Goal: Find contact information: Find contact information

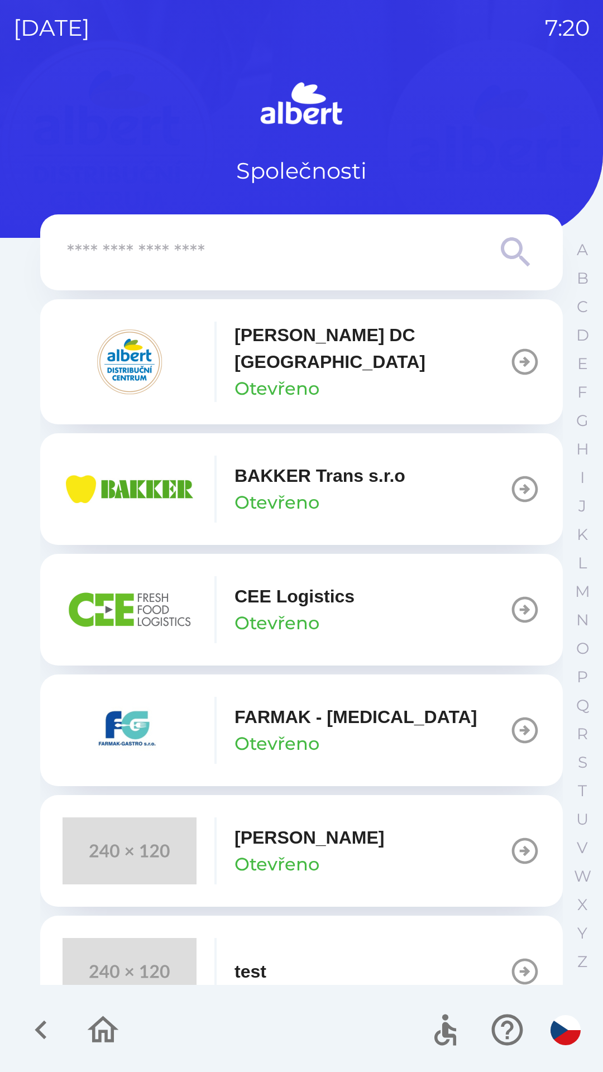
click at [238, 375] on p "Otevřeno" at bounding box center [277, 388] width 85 height 27
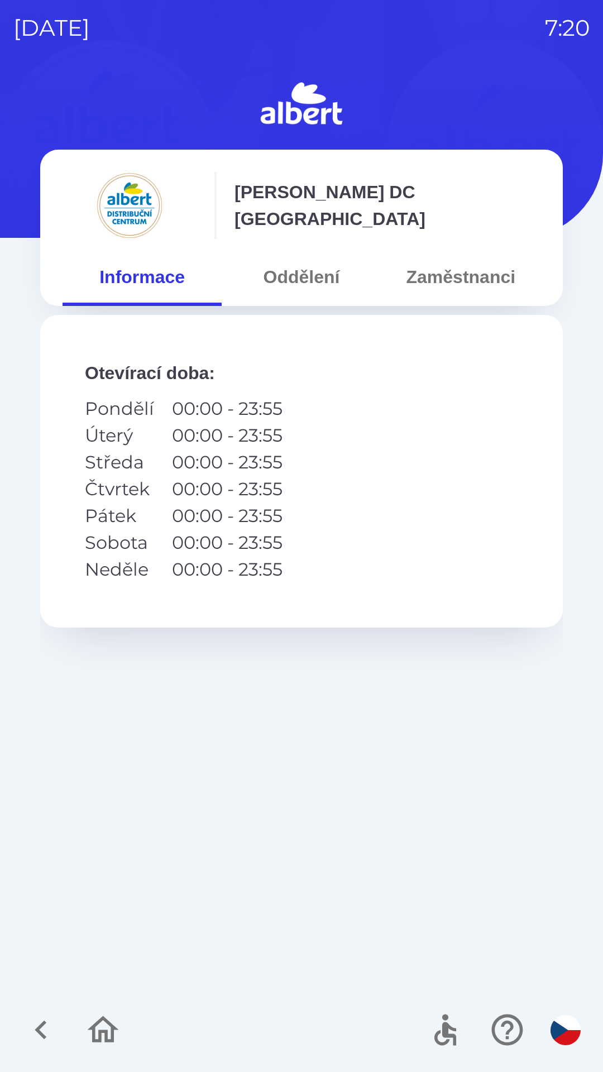
click at [306, 273] on button "Oddělení" at bounding box center [301, 277] width 159 height 40
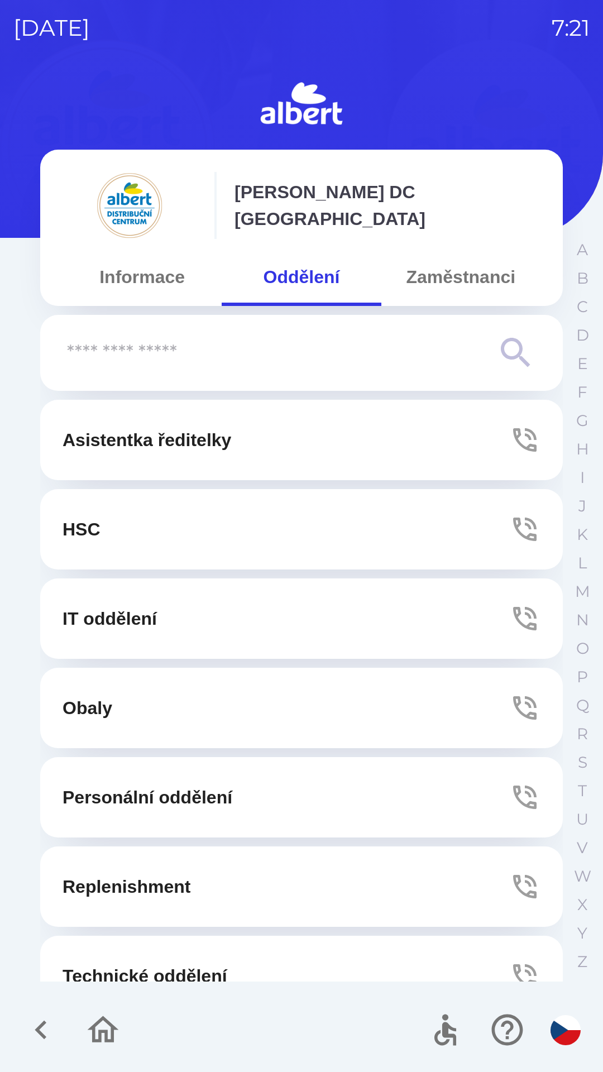
click at [159, 955] on button "Technické oddělení" at bounding box center [301, 976] width 523 height 80
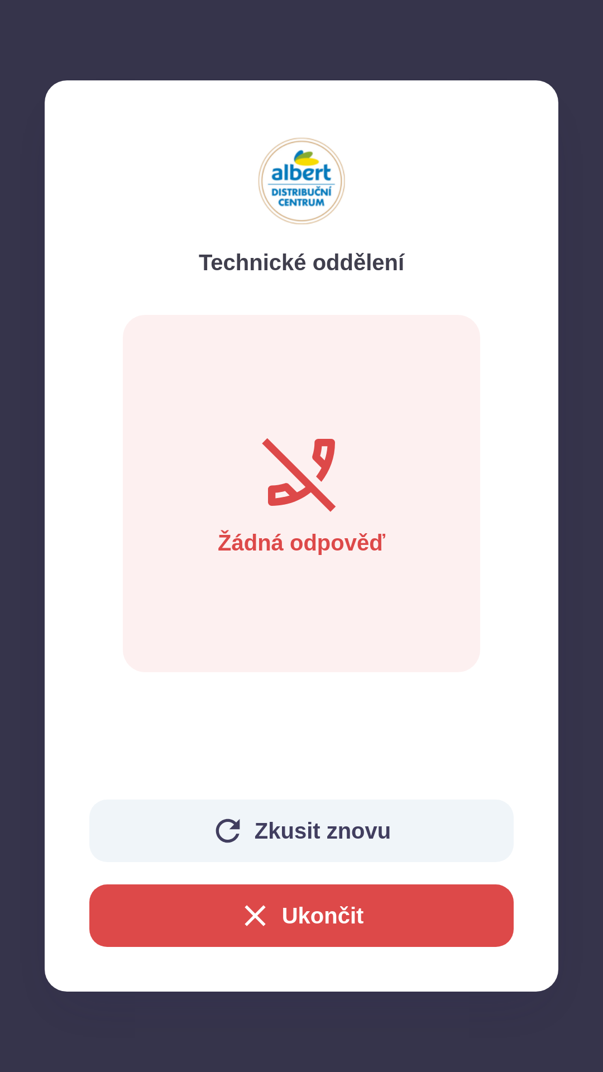
click at [283, 829] on button "Zkusit znovu" at bounding box center [301, 831] width 425 height 63
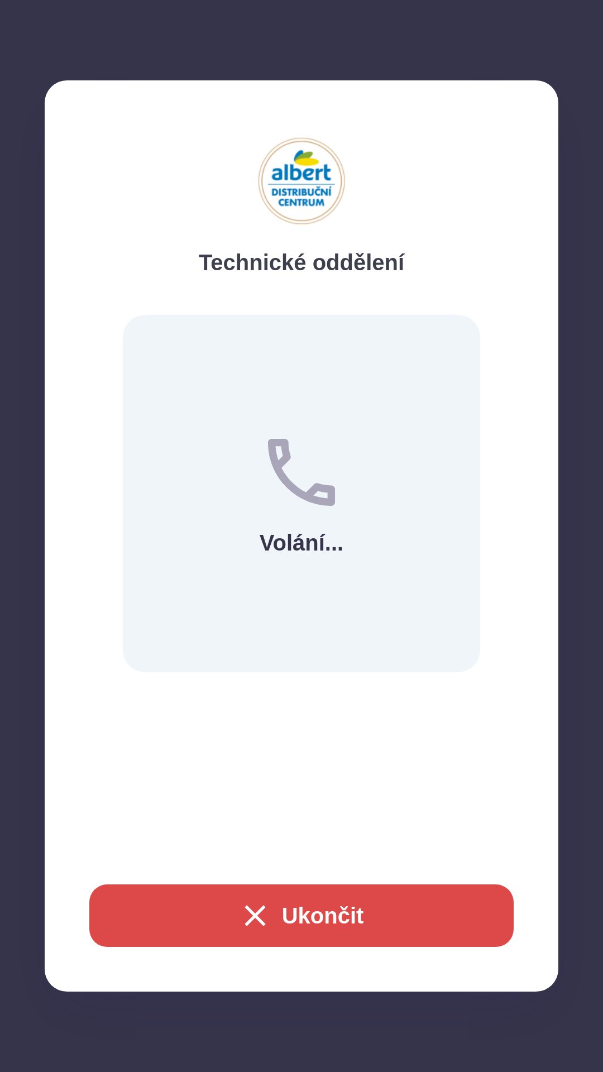
click at [319, 913] on button "Ukončit" at bounding box center [301, 916] width 425 height 63
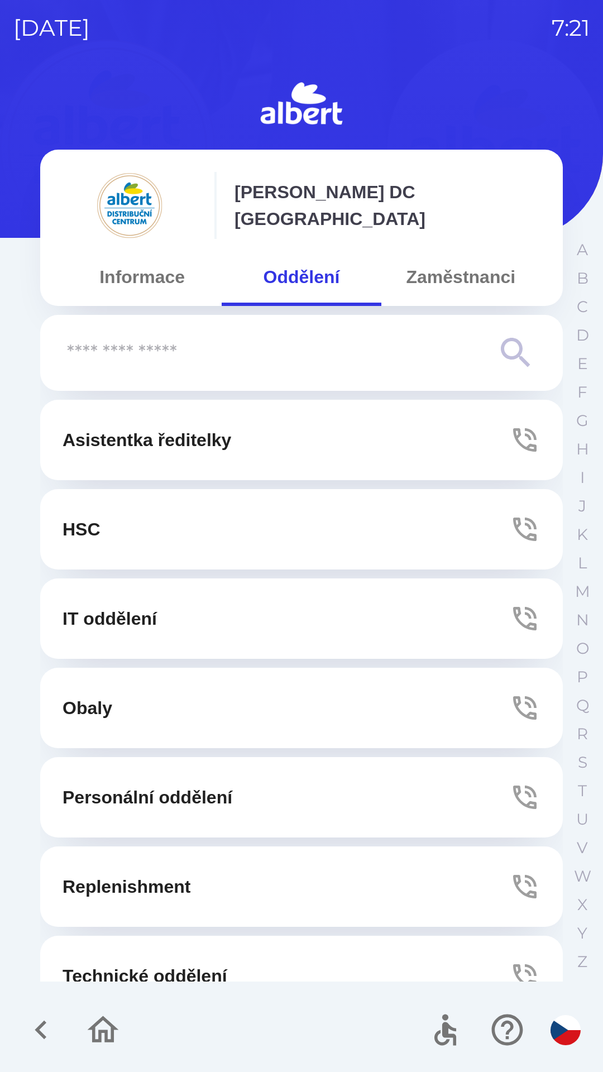
scroll to position [35, 0]
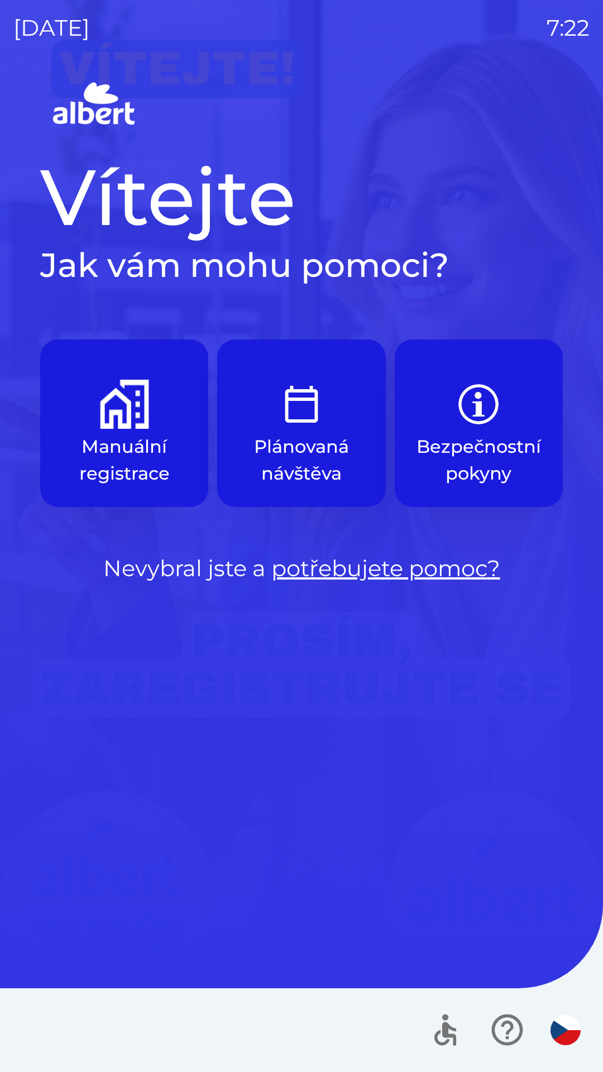
click at [137, 469] on p "Manuální registrace" at bounding box center [124, 460] width 115 height 54
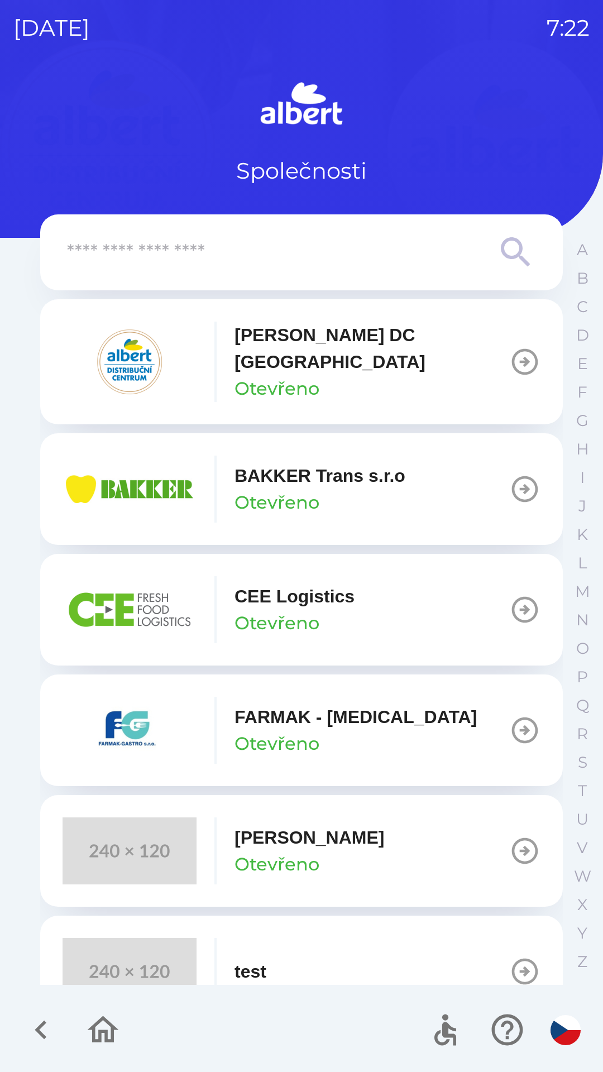
click at [285, 377] on p "Otevřeno" at bounding box center [277, 388] width 85 height 27
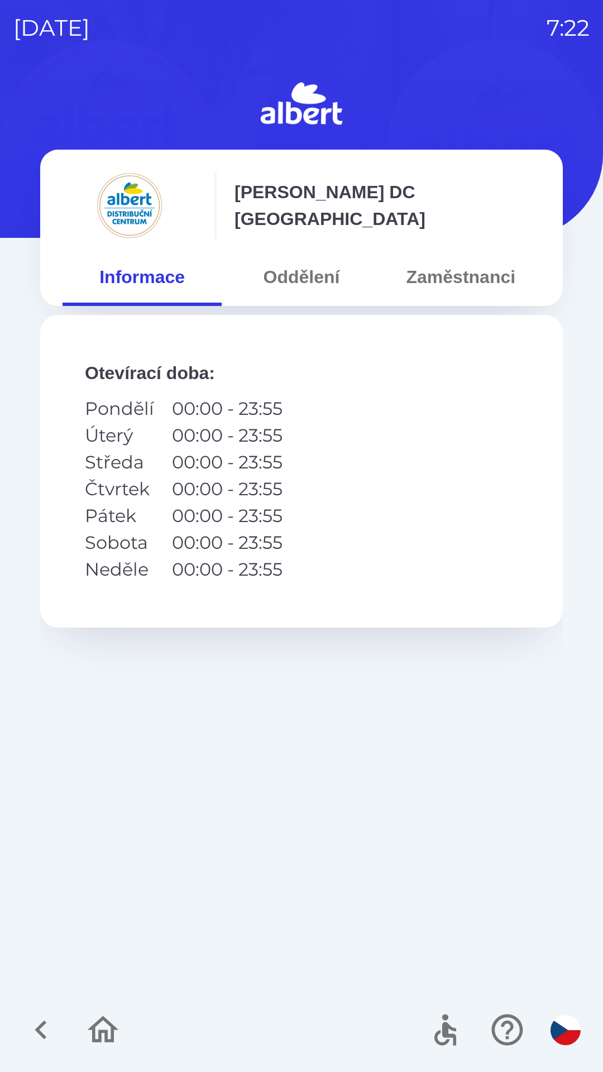
click at [303, 285] on button "Oddělení" at bounding box center [301, 277] width 159 height 40
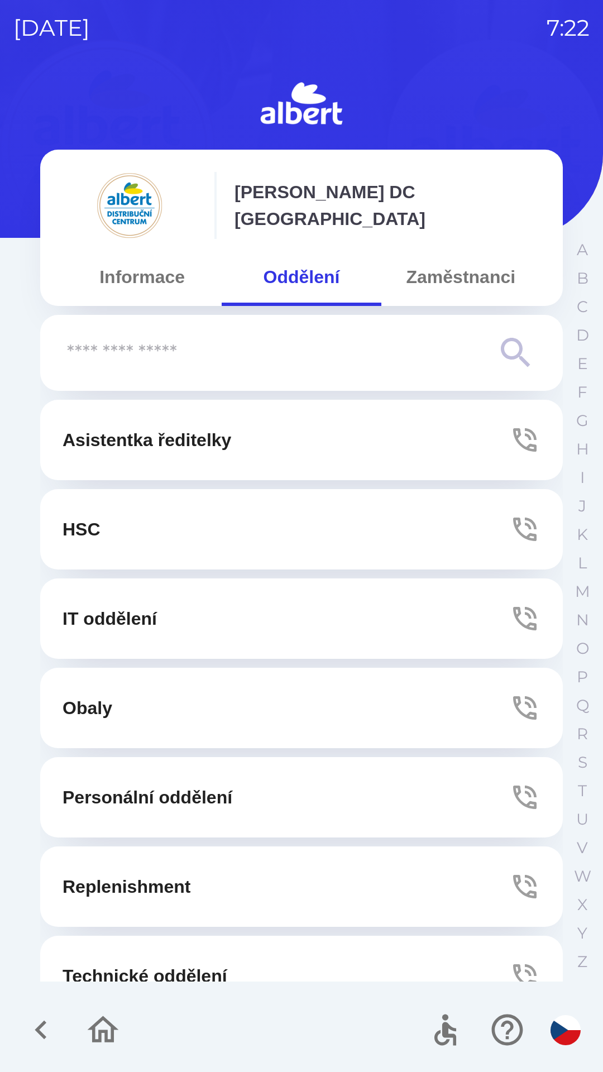
click at [202, 949] on button "Technické oddělení" at bounding box center [301, 976] width 523 height 80
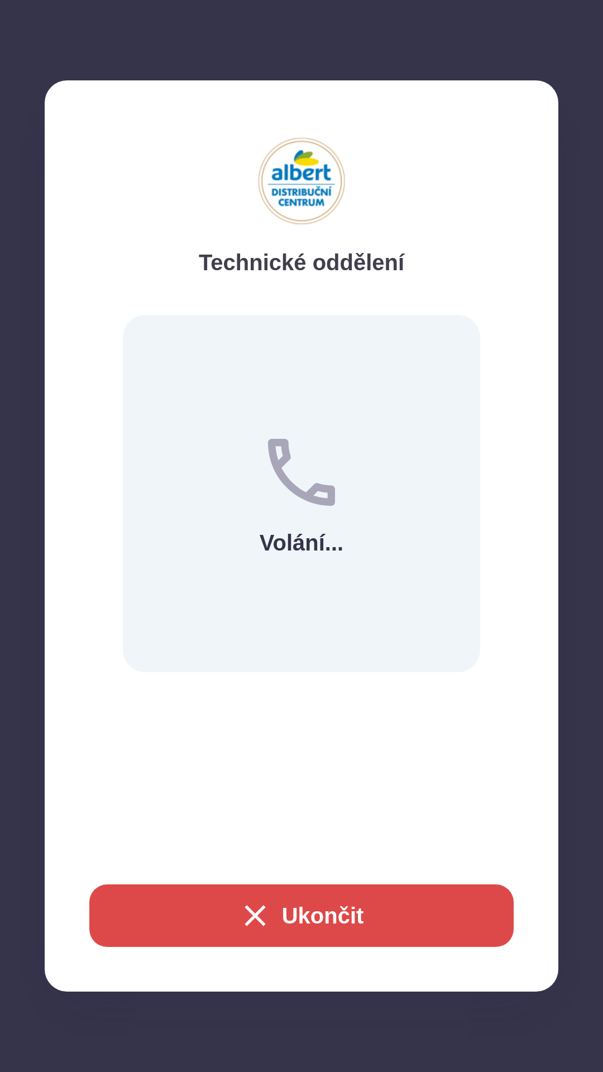
click at [360, 912] on button "Ukončit" at bounding box center [301, 916] width 425 height 63
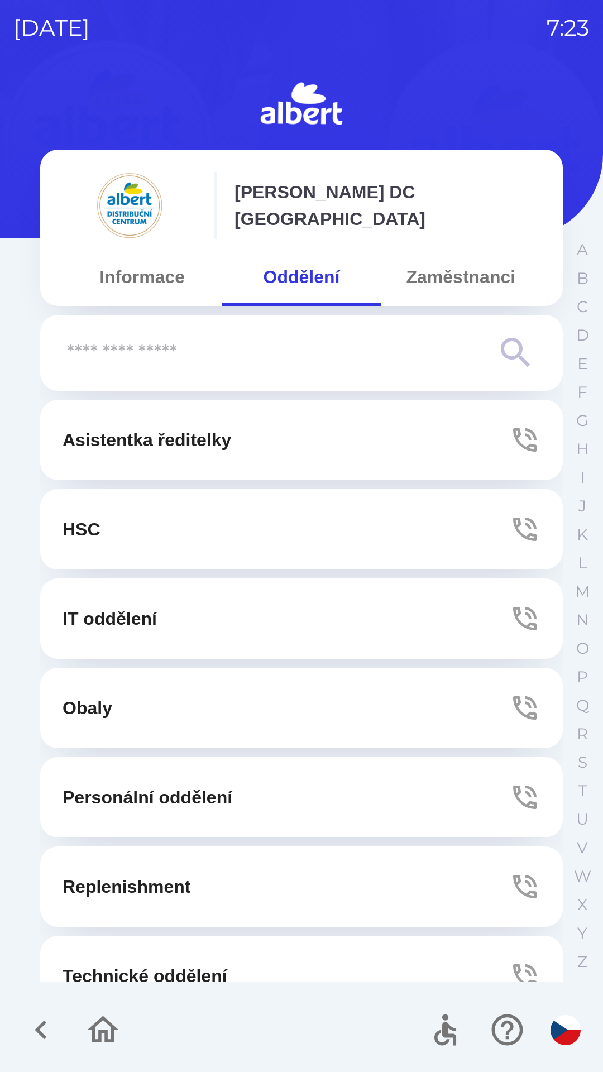
scroll to position [35, 0]
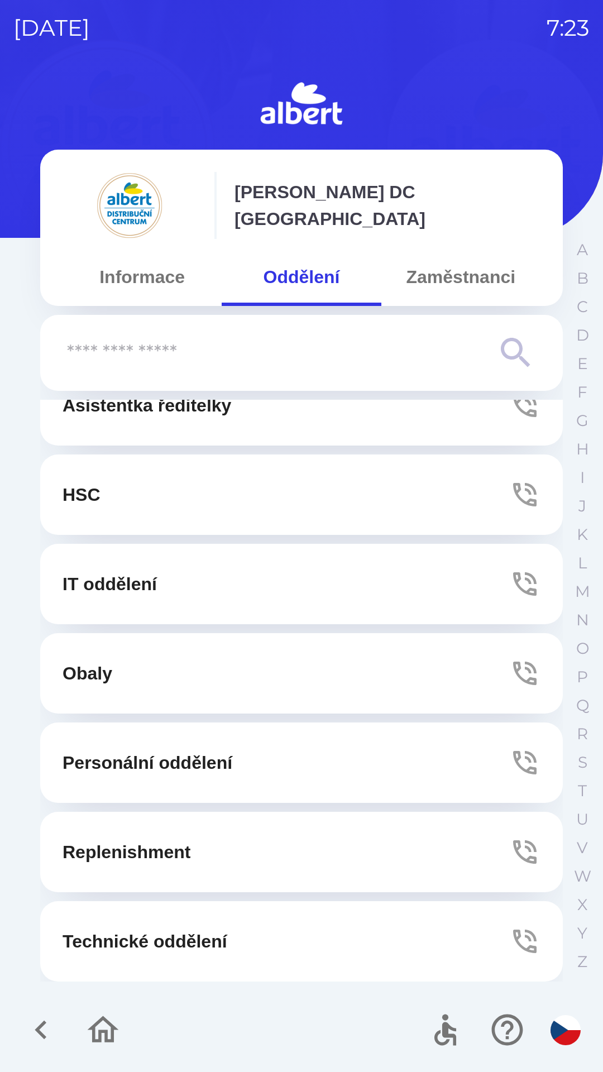
click at [441, 272] on button "Zaměstnanci" at bounding box center [460, 277] width 159 height 40
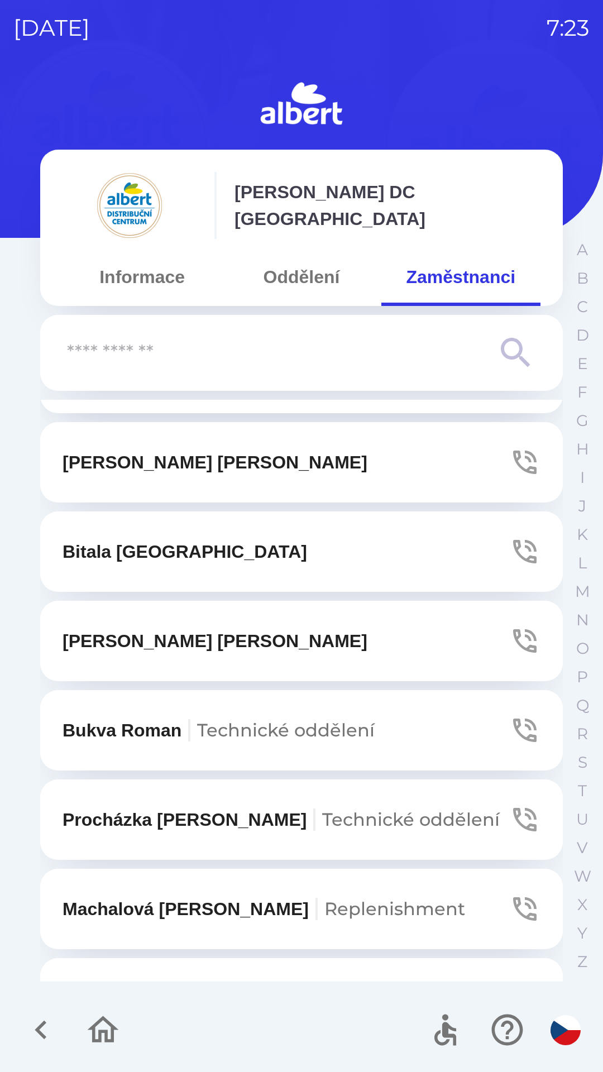
scroll to position [1913, 0]
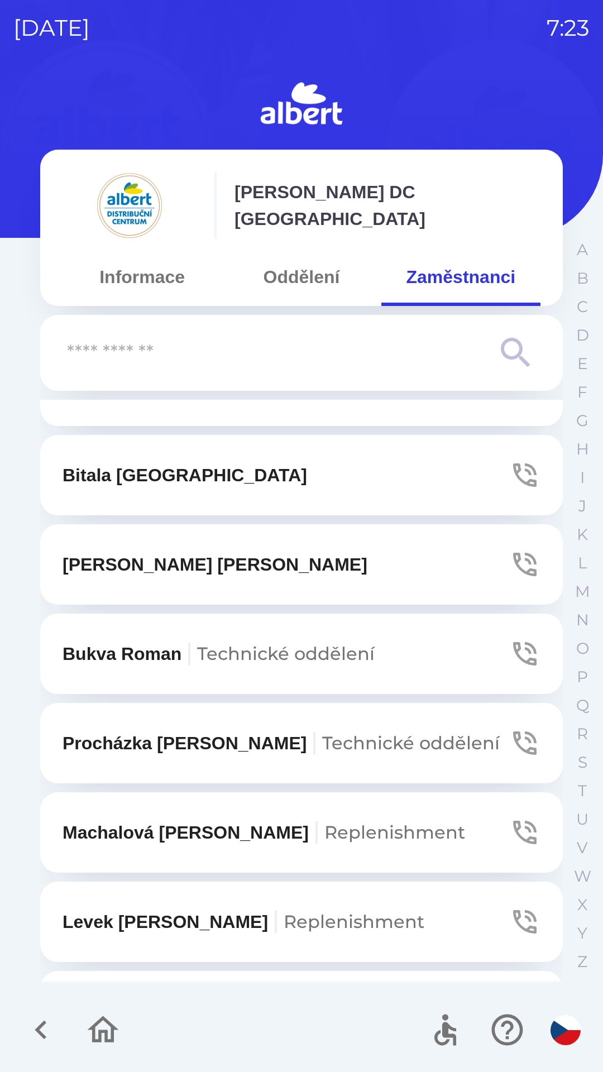
click at [429, 614] on button "Bukva Roman Technické oddělení" at bounding box center [301, 654] width 523 height 80
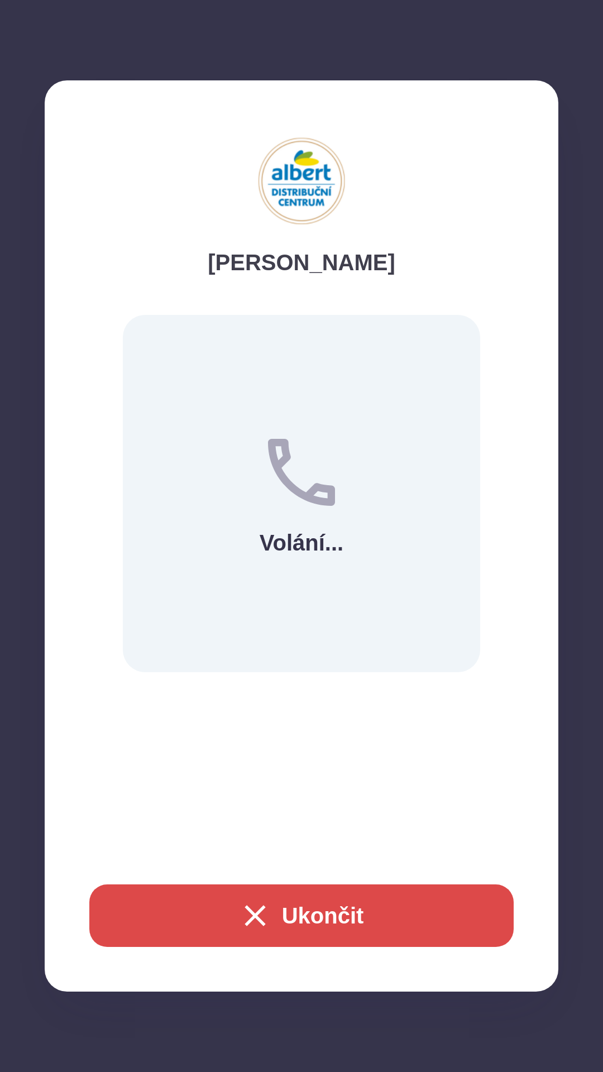
click at [326, 914] on button "Ukončit" at bounding box center [301, 916] width 425 height 63
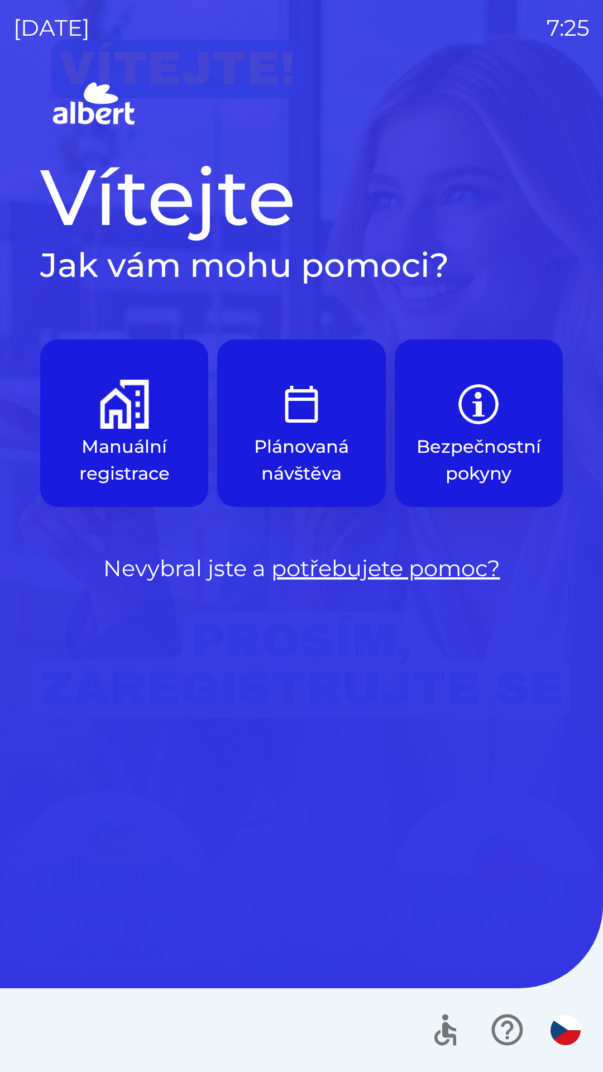
click at [122, 425] on img "button" at bounding box center [124, 404] width 49 height 49
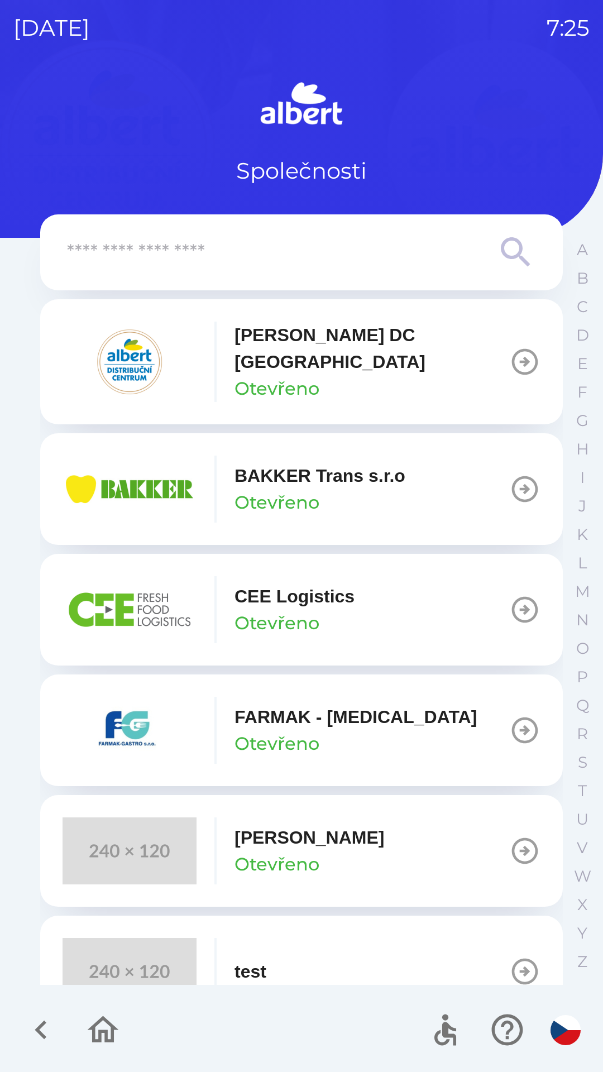
click at [284, 355] on p "[PERSON_NAME] DC [GEOGRAPHIC_DATA]" at bounding box center [372, 349] width 275 height 54
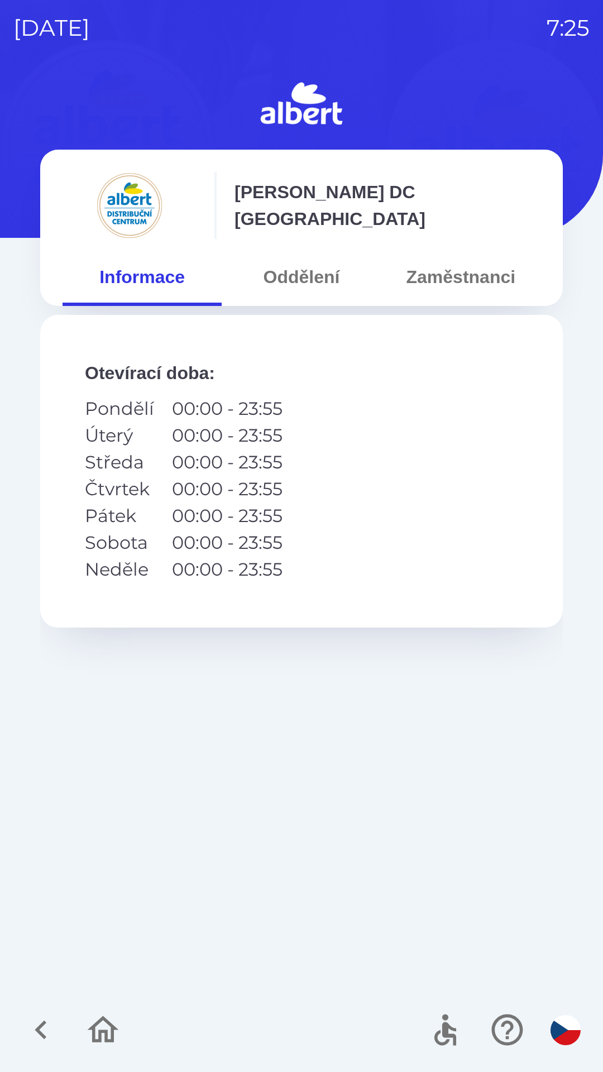
click at [303, 274] on button "Oddělení" at bounding box center [301, 277] width 159 height 40
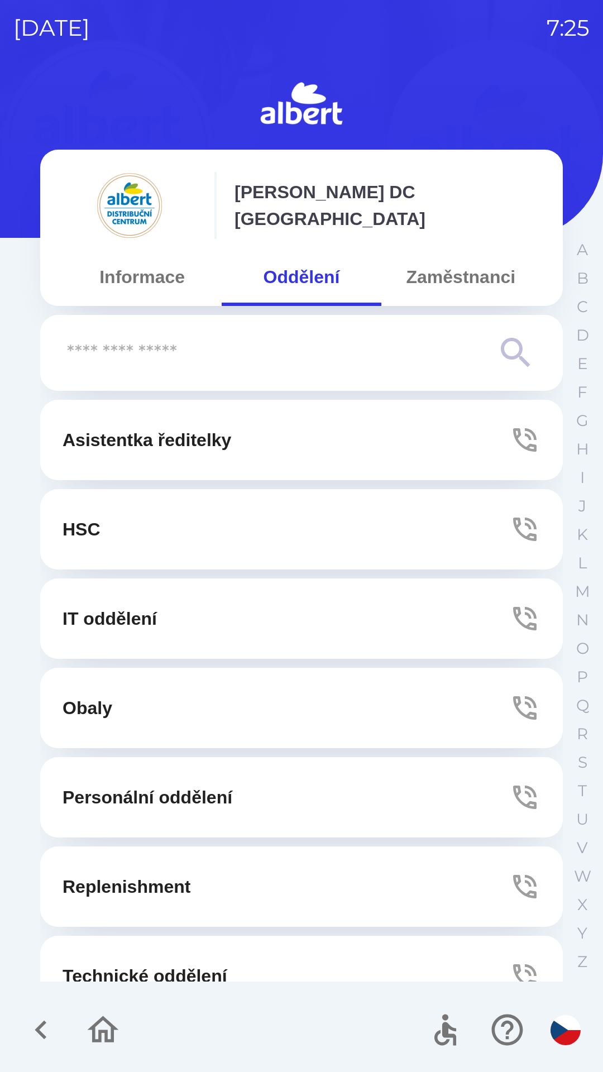
click at [189, 613] on button "IT oddělení" at bounding box center [301, 619] width 523 height 80
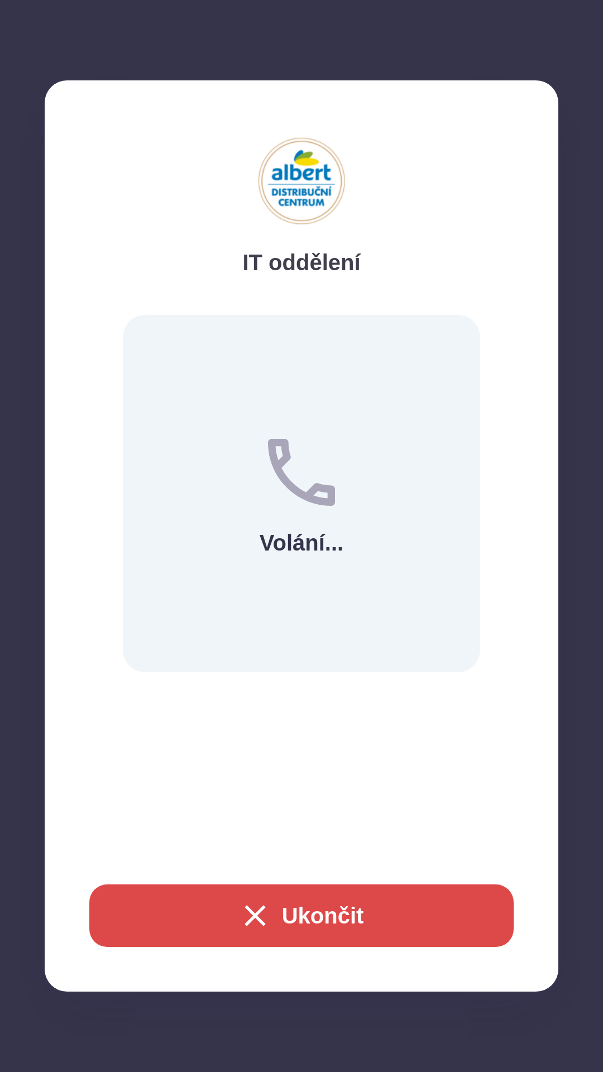
click at [259, 958] on div "IT oddělení Volání... Ukončit" at bounding box center [302, 536] width 514 height 912
click at [205, 910] on button "Ukončit" at bounding box center [301, 916] width 425 height 63
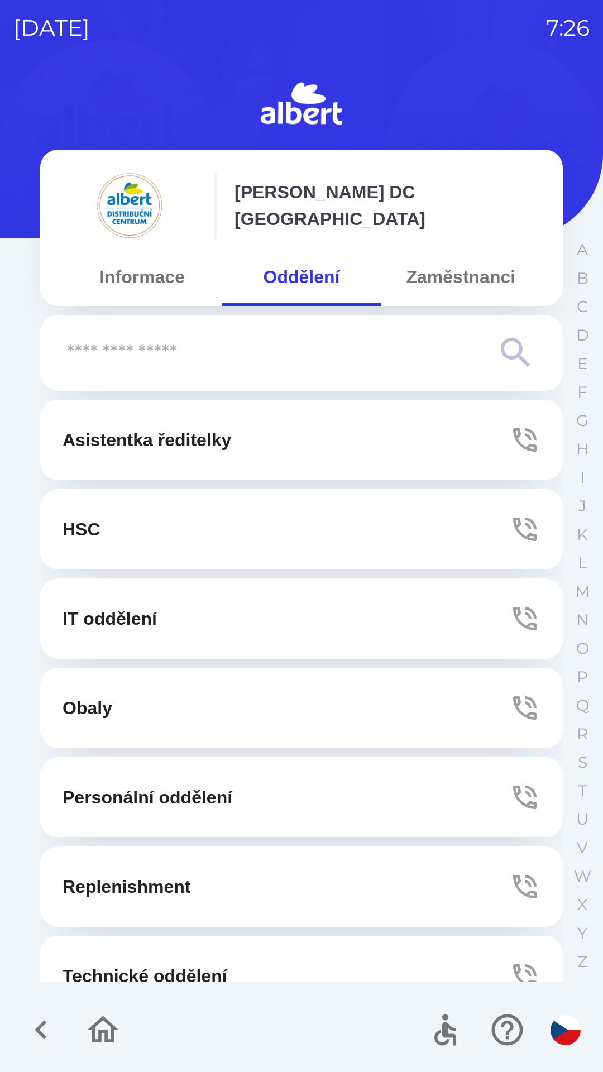
click at [61, 1050] on div at bounding box center [72, 1030] width 108 height 46
click at [97, 1048] on icon "button" at bounding box center [102, 1030] width 37 height 37
